Goal: Transaction & Acquisition: Purchase product/service

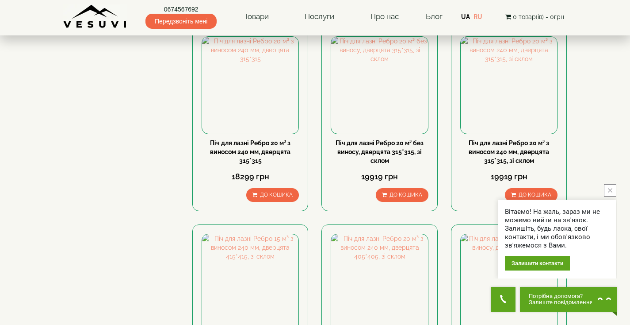
scroll to position [566, 0]
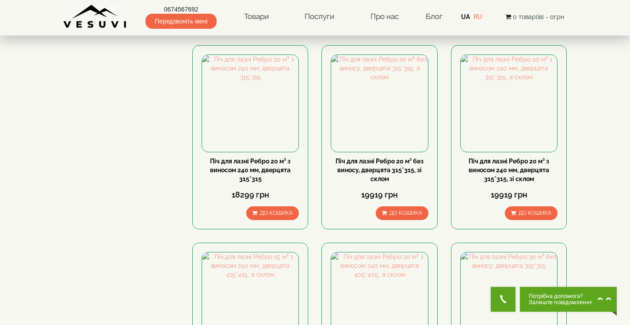
scroll to position [573, 0]
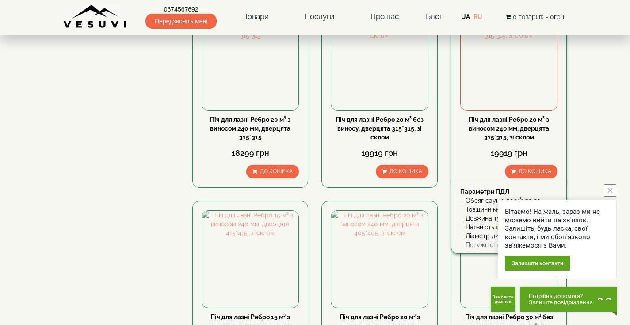
click at [523, 127] on link "Піч для лазні Ребро 20 м³ з виносом 240 мм, дверцята 315*315, зі склом" at bounding box center [509, 128] width 81 height 25
